Goal: Book appointment/travel/reservation

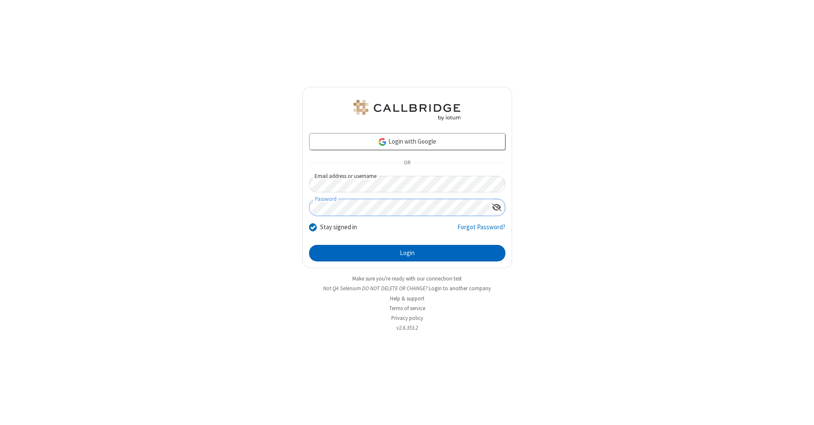
click at [407, 253] on button "Login" at bounding box center [407, 253] width 196 height 17
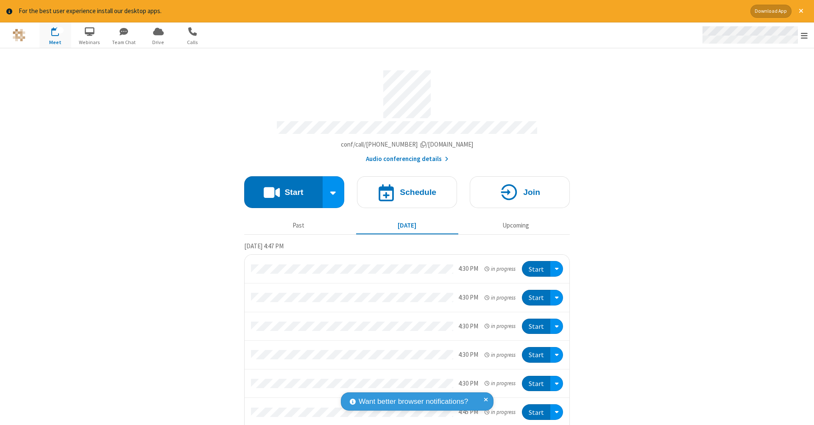
click at [804, 36] on span "Open menu" at bounding box center [804, 35] width 7 height 8
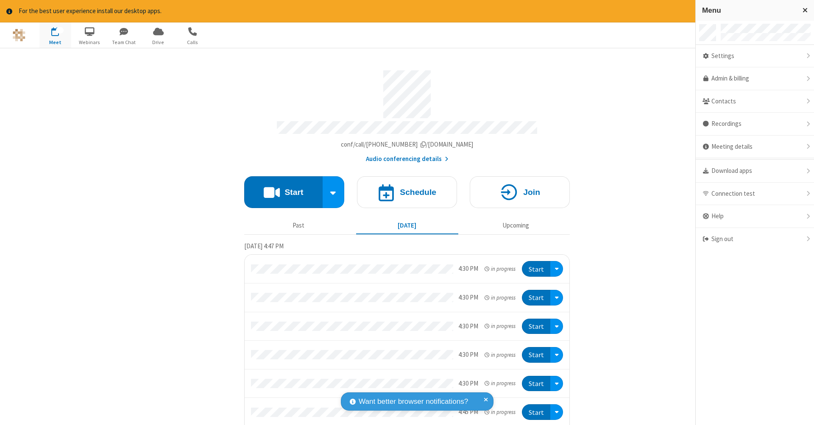
click at [55, 35] on span "button" at bounding box center [55, 31] width 32 height 14
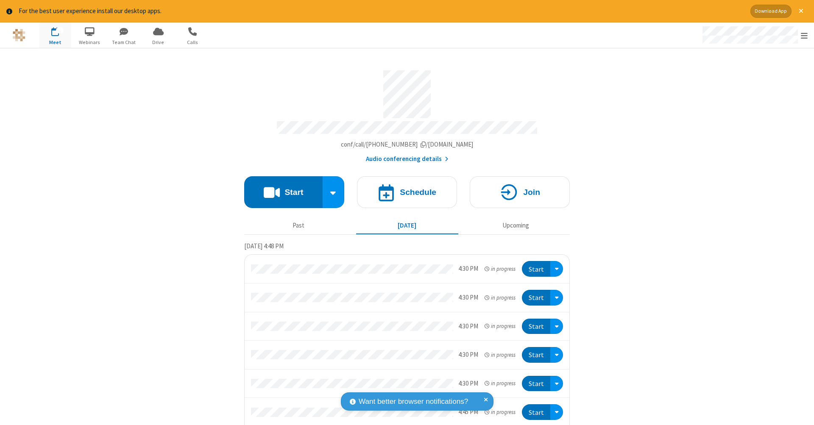
click at [55, 35] on span "button" at bounding box center [55, 31] width 32 height 14
click at [404, 188] on h4 "Schedule" at bounding box center [418, 192] width 36 height 8
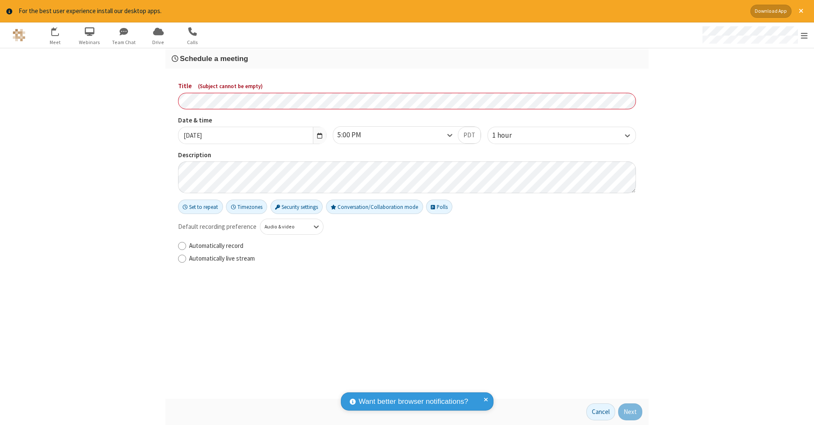
click at [407, 58] on h3 "Schedule a meeting" at bounding box center [407, 59] width 471 height 8
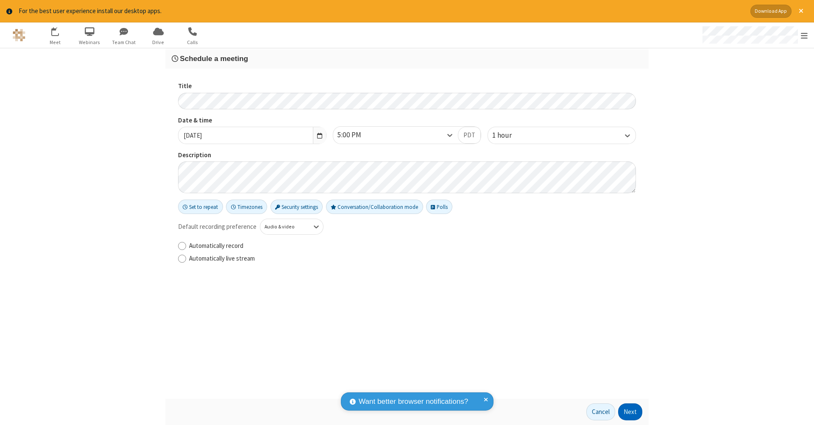
click at [630, 412] on button "Next" at bounding box center [630, 412] width 24 height 17
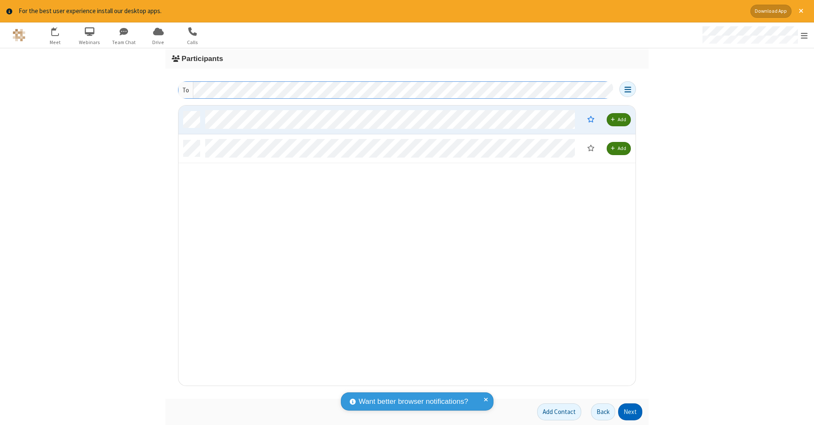
click at [630, 412] on button "Next" at bounding box center [630, 412] width 24 height 17
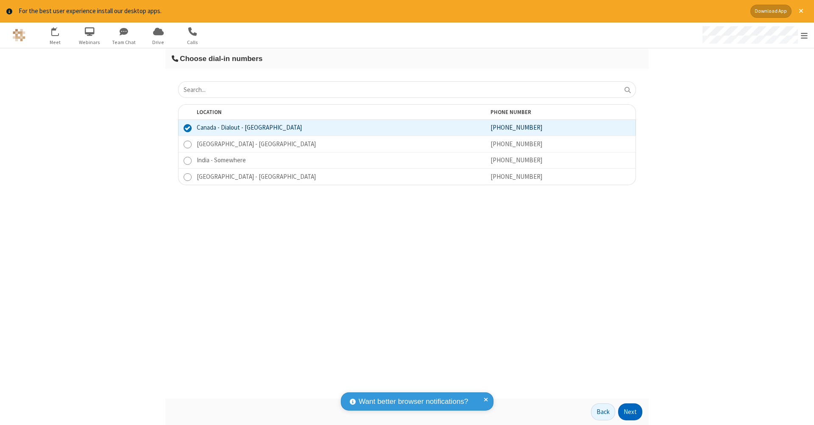
click at [630, 412] on button "Next" at bounding box center [630, 412] width 24 height 17
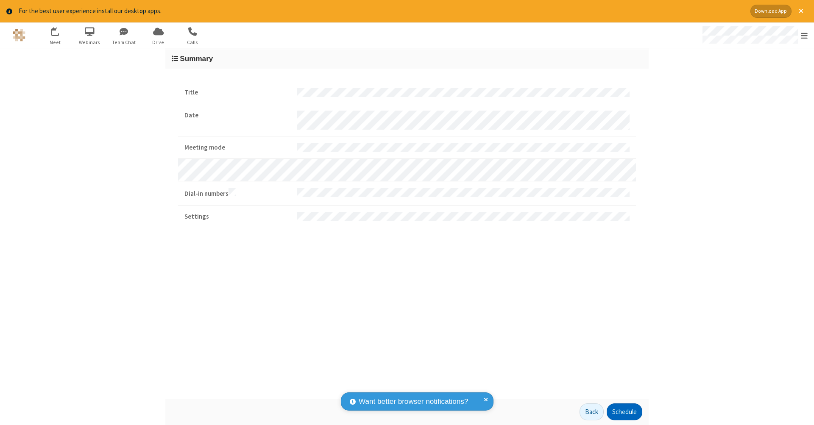
click at [624, 412] on button "Schedule" at bounding box center [625, 412] width 36 height 17
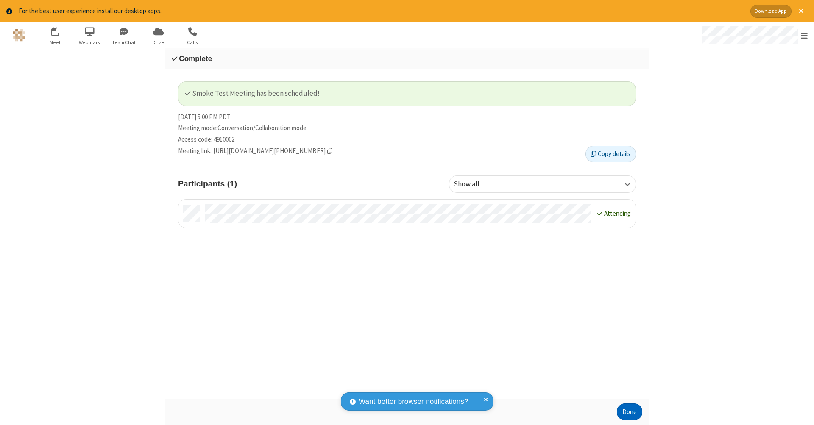
click at [629, 412] on button "Done" at bounding box center [629, 412] width 25 height 17
